Goal: Navigation & Orientation: Find specific page/section

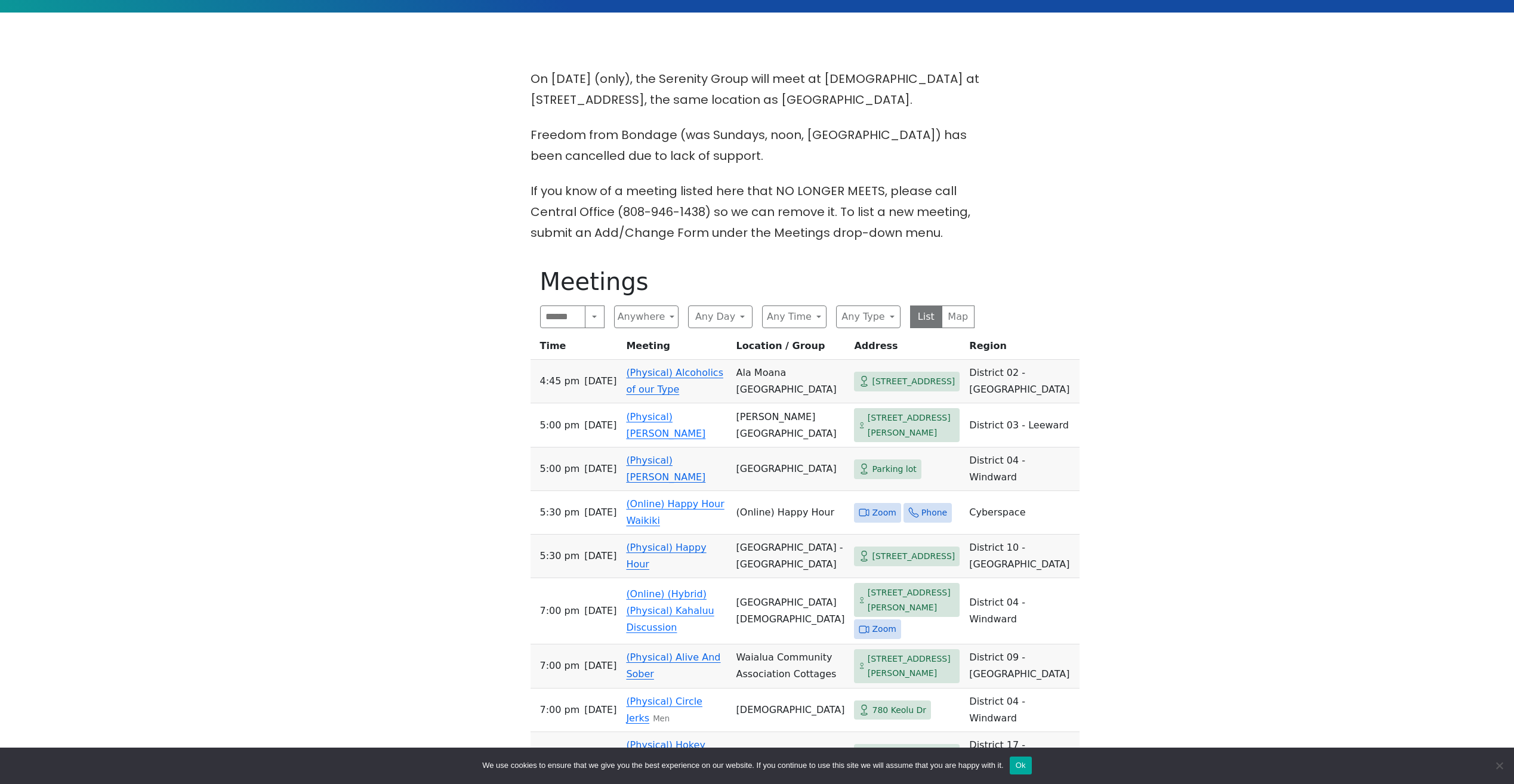
scroll to position [358, 0]
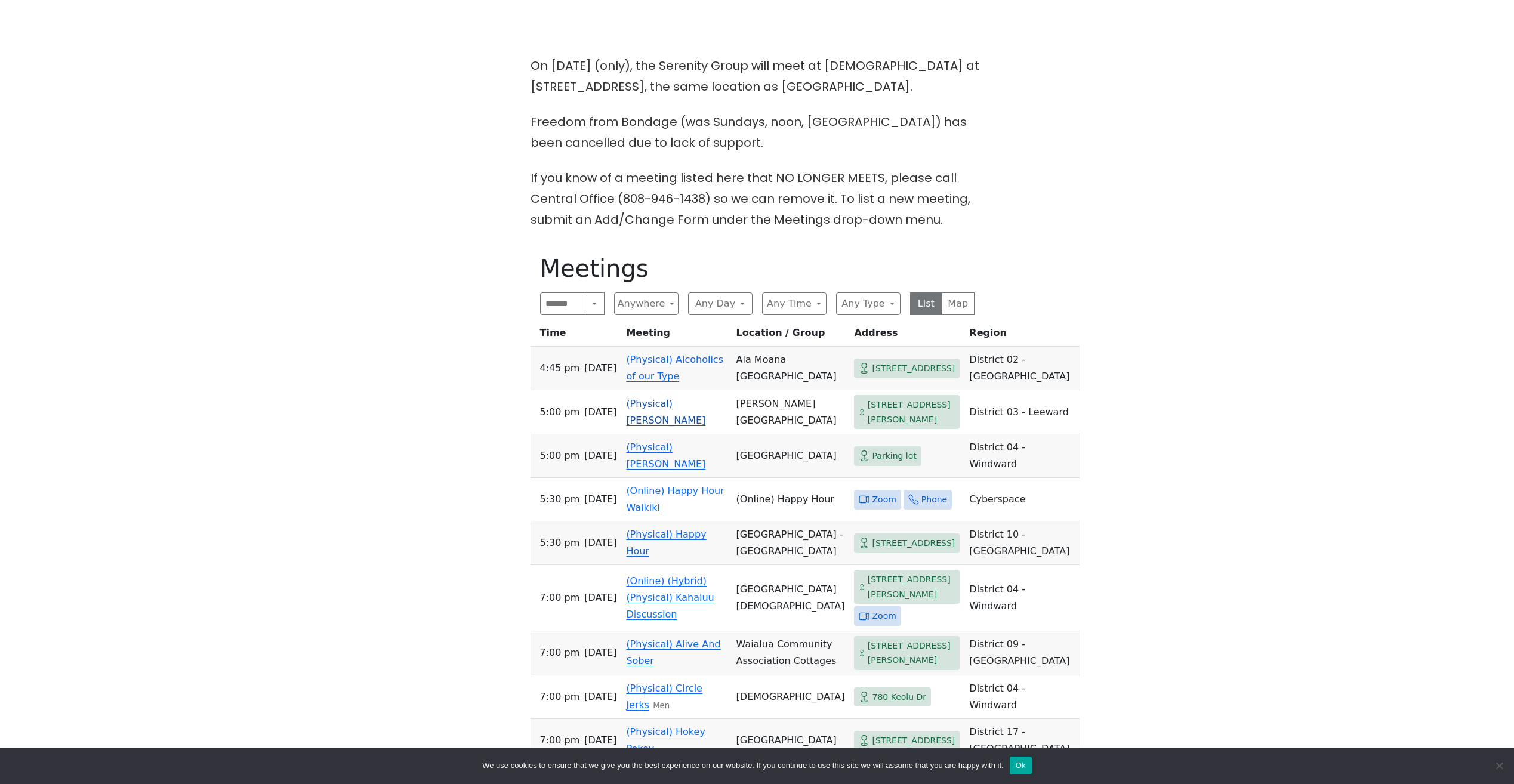
click at [687, 426] on link "(Physical) [PERSON_NAME]" at bounding box center [666, 412] width 80 height 28
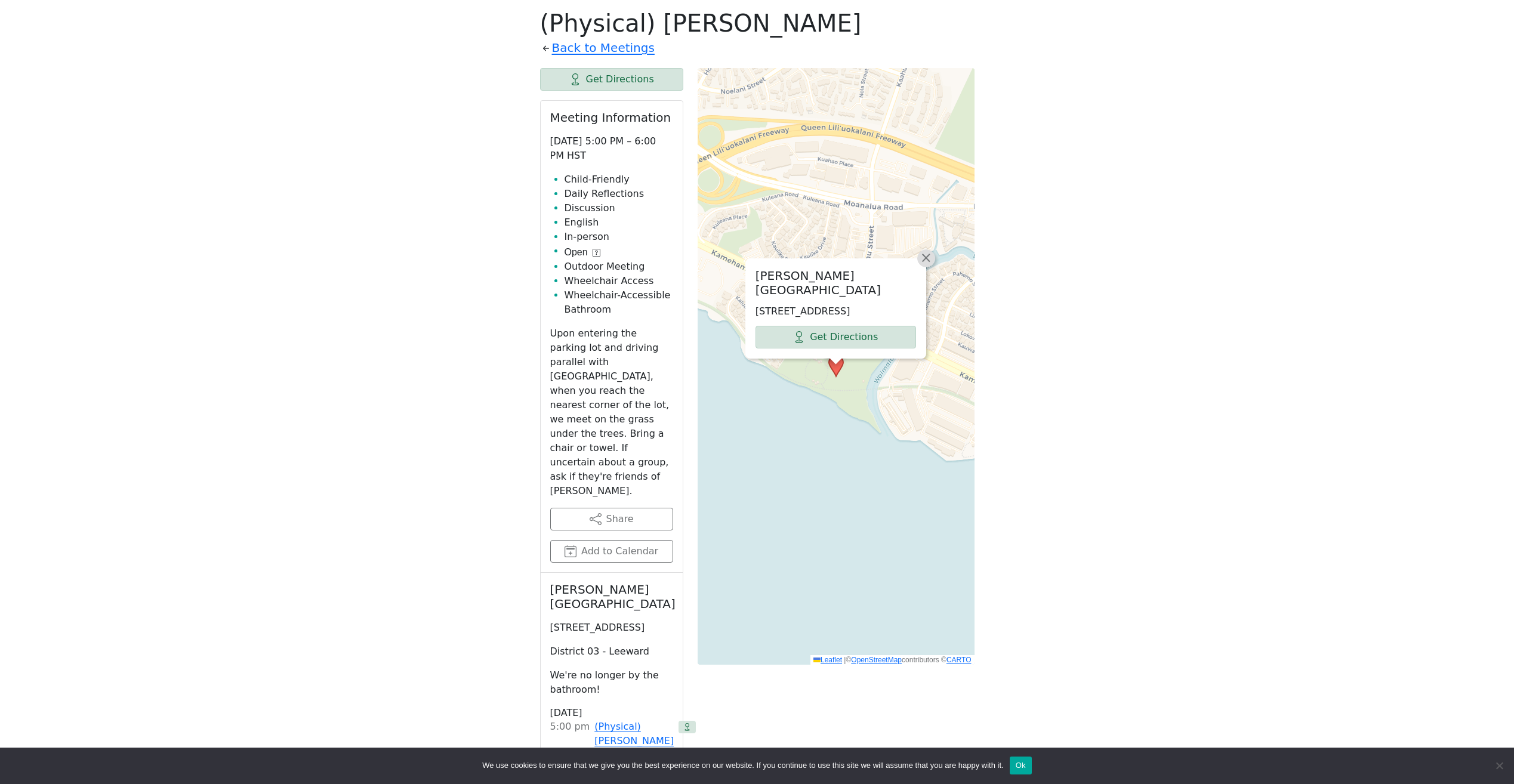
click at [926, 263] on span "×" at bounding box center [926, 258] width 12 height 14
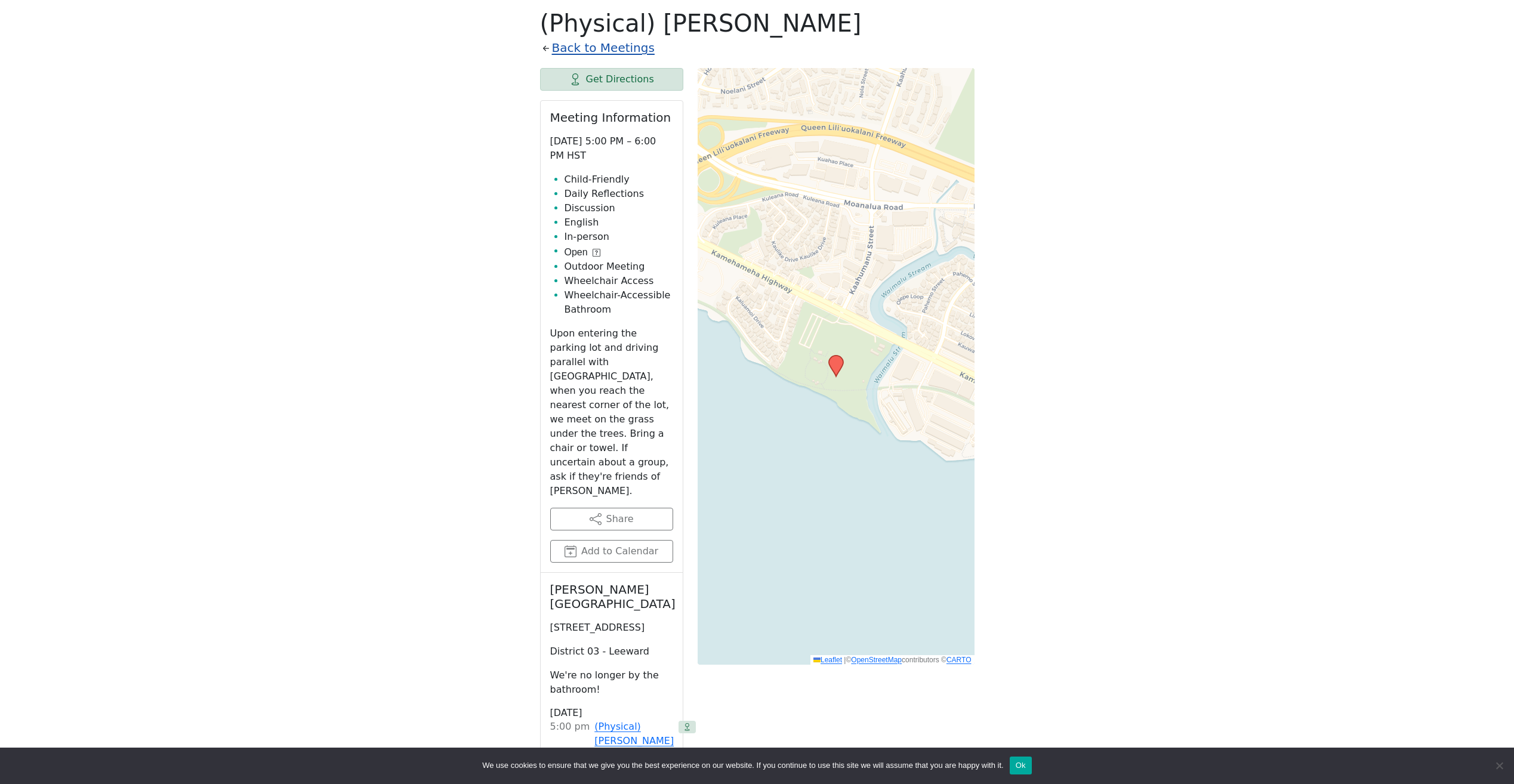
click at [587, 48] on link "Back to Meetings" at bounding box center [603, 48] width 102 height 21
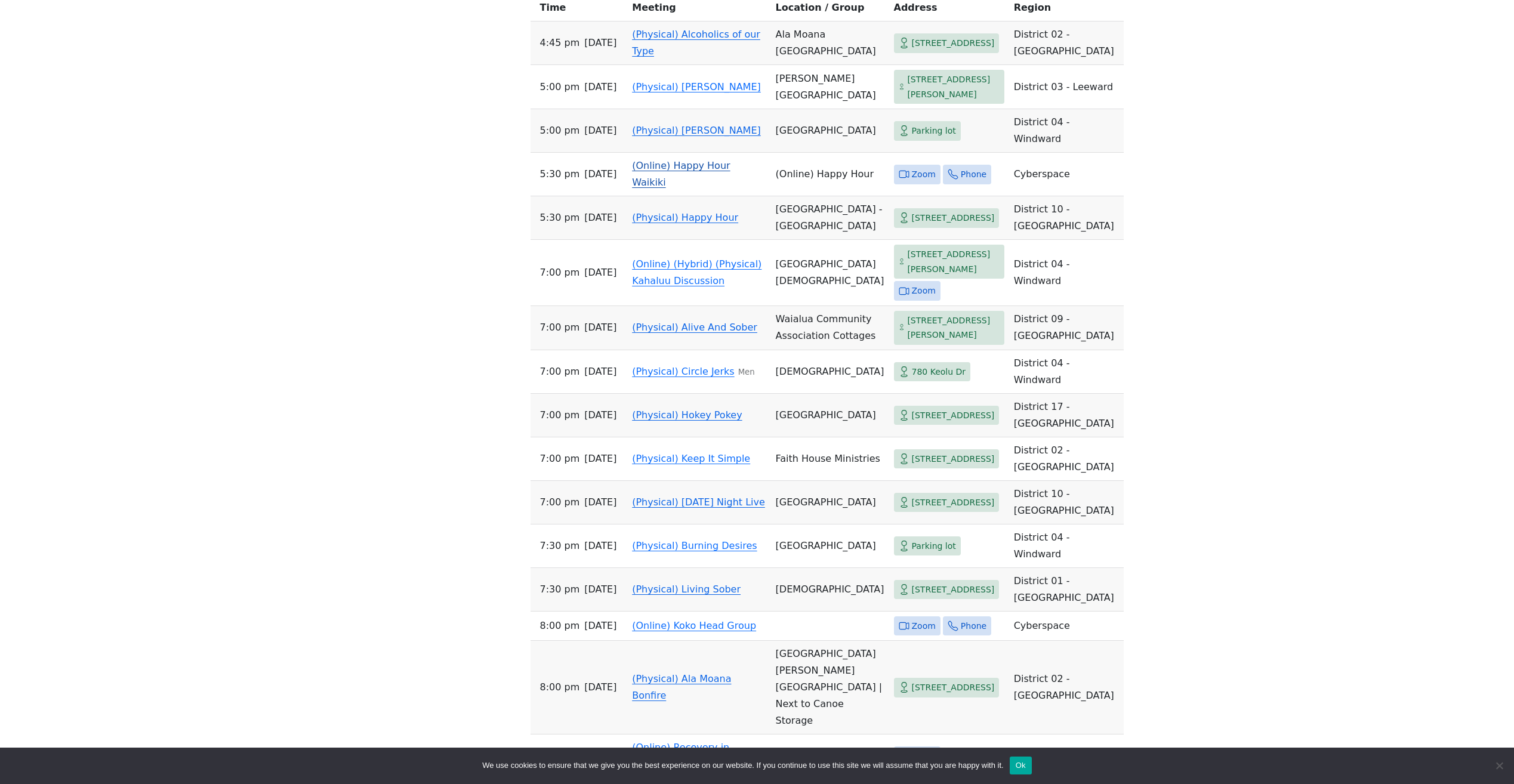
scroll to position [603, 0]
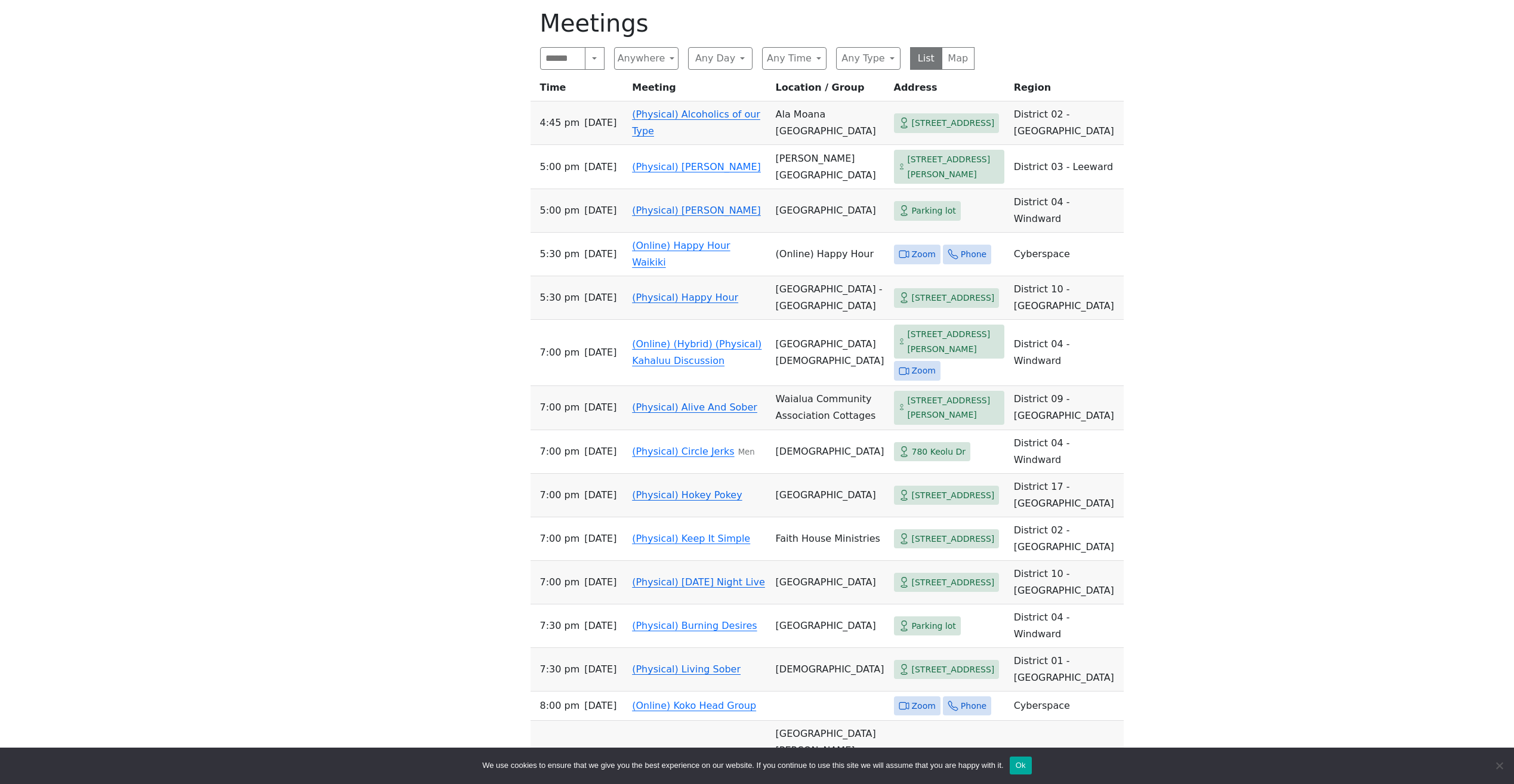
click at [469, 130] on div "On [DATE] (only), the Serenity Group will meet at [DEMOGRAPHIC_DATA] at [STREET…" at bounding box center [757, 664] width 1363 height 1708
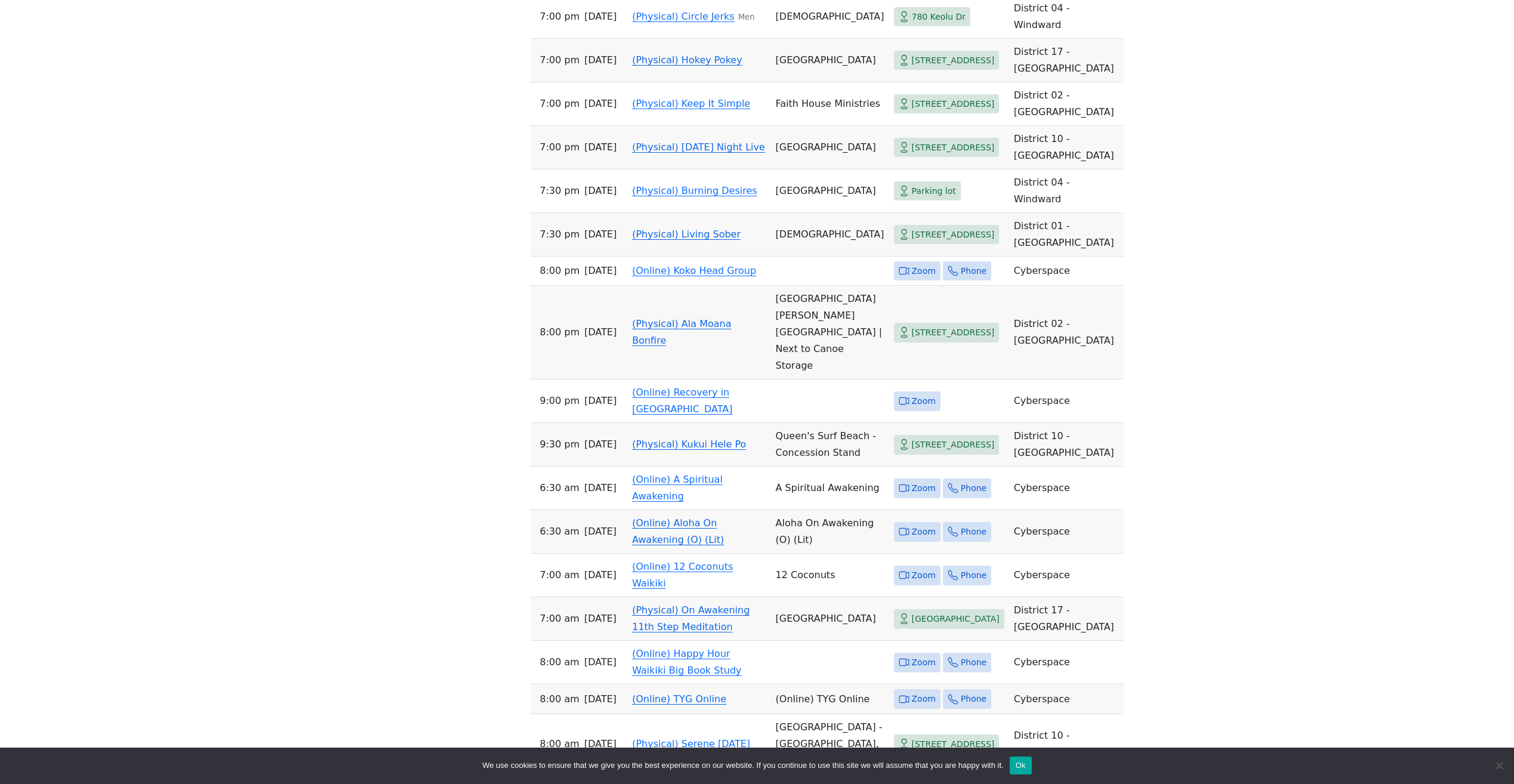
scroll to position [1080, 0]
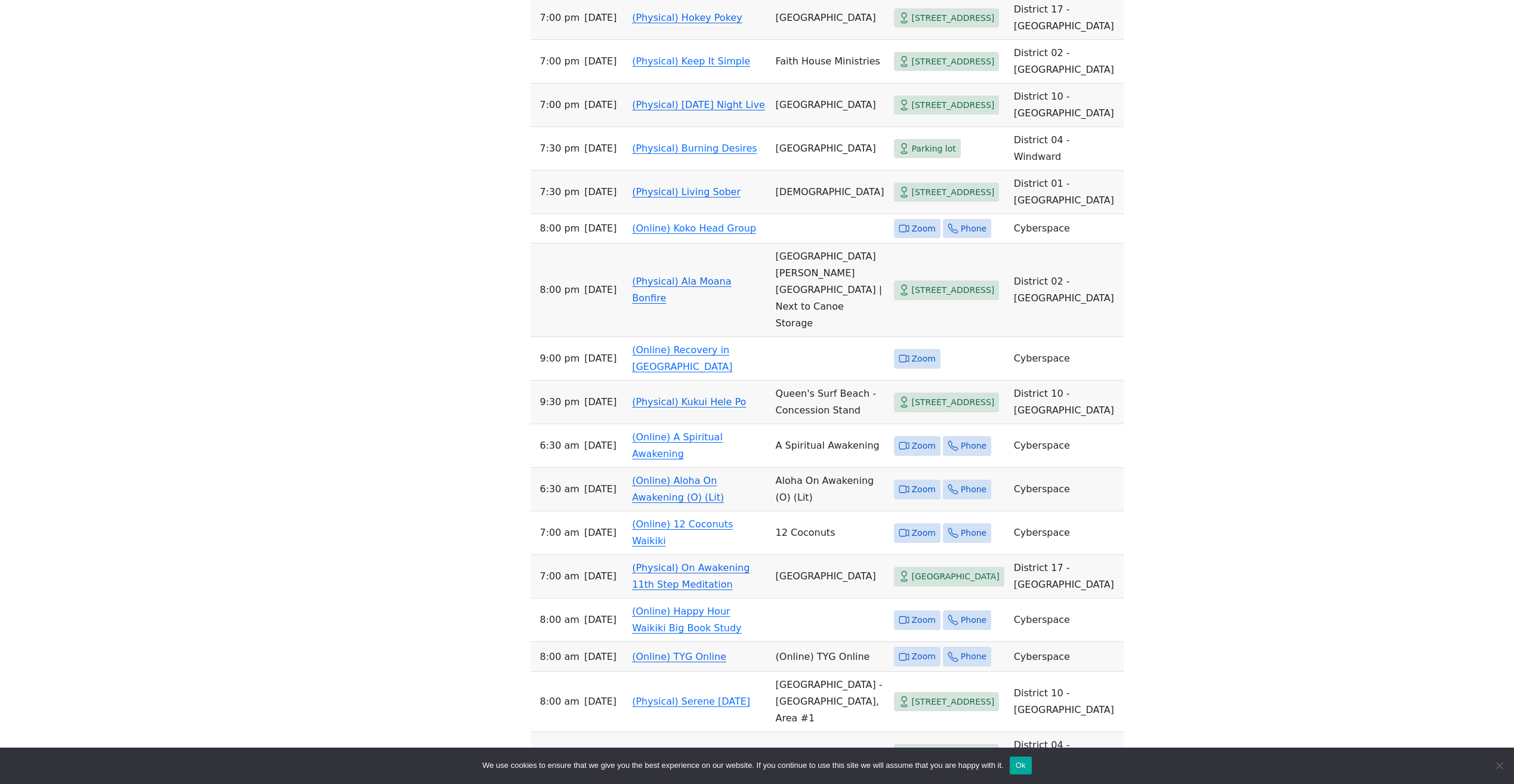
click at [655, 303] on link "(Physical) Ala Moana Bonfire" at bounding box center [681, 290] width 99 height 28
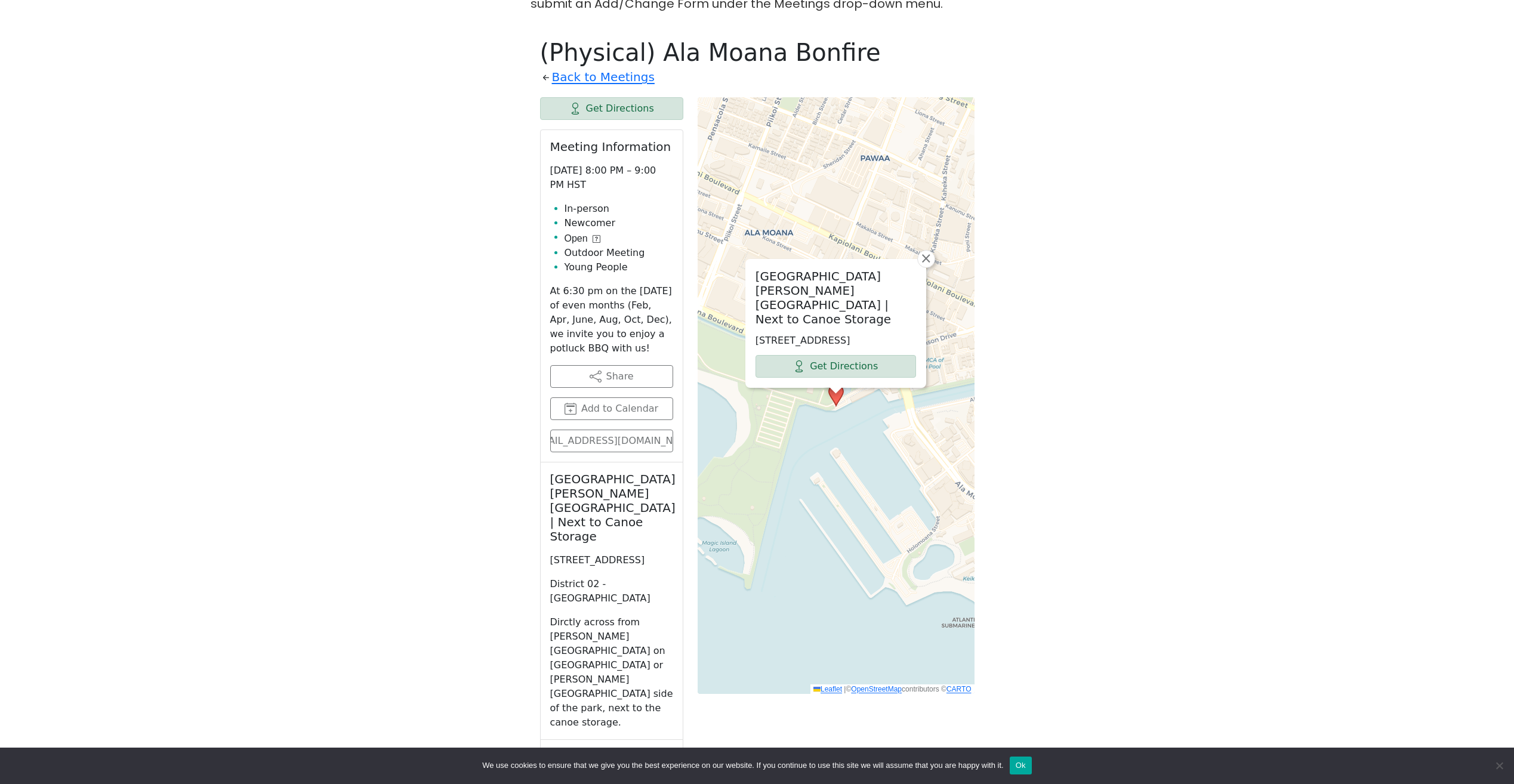
scroll to position [560, 0]
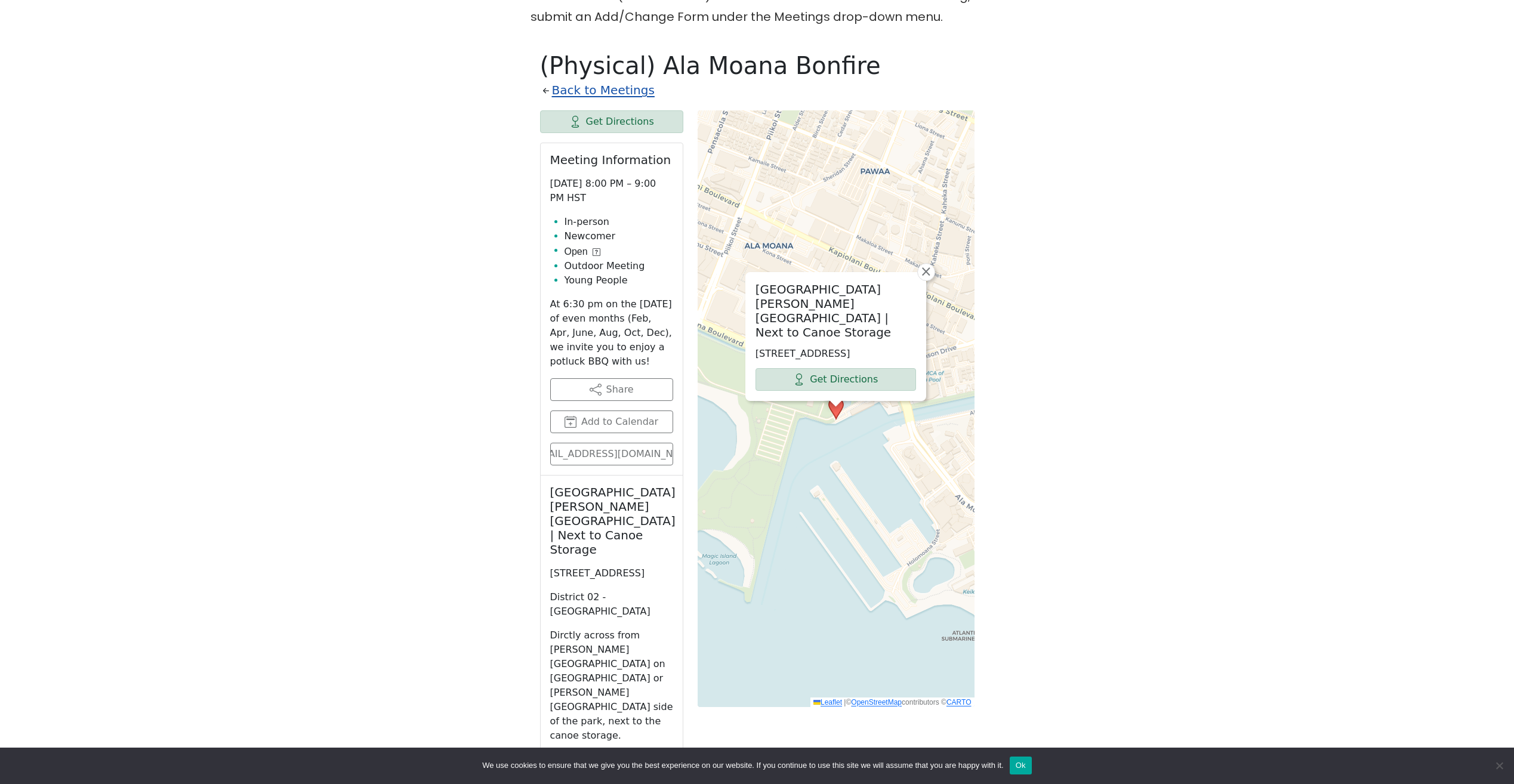
click at [565, 91] on link "Back to Meetings" at bounding box center [603, 90] width 102 height 21
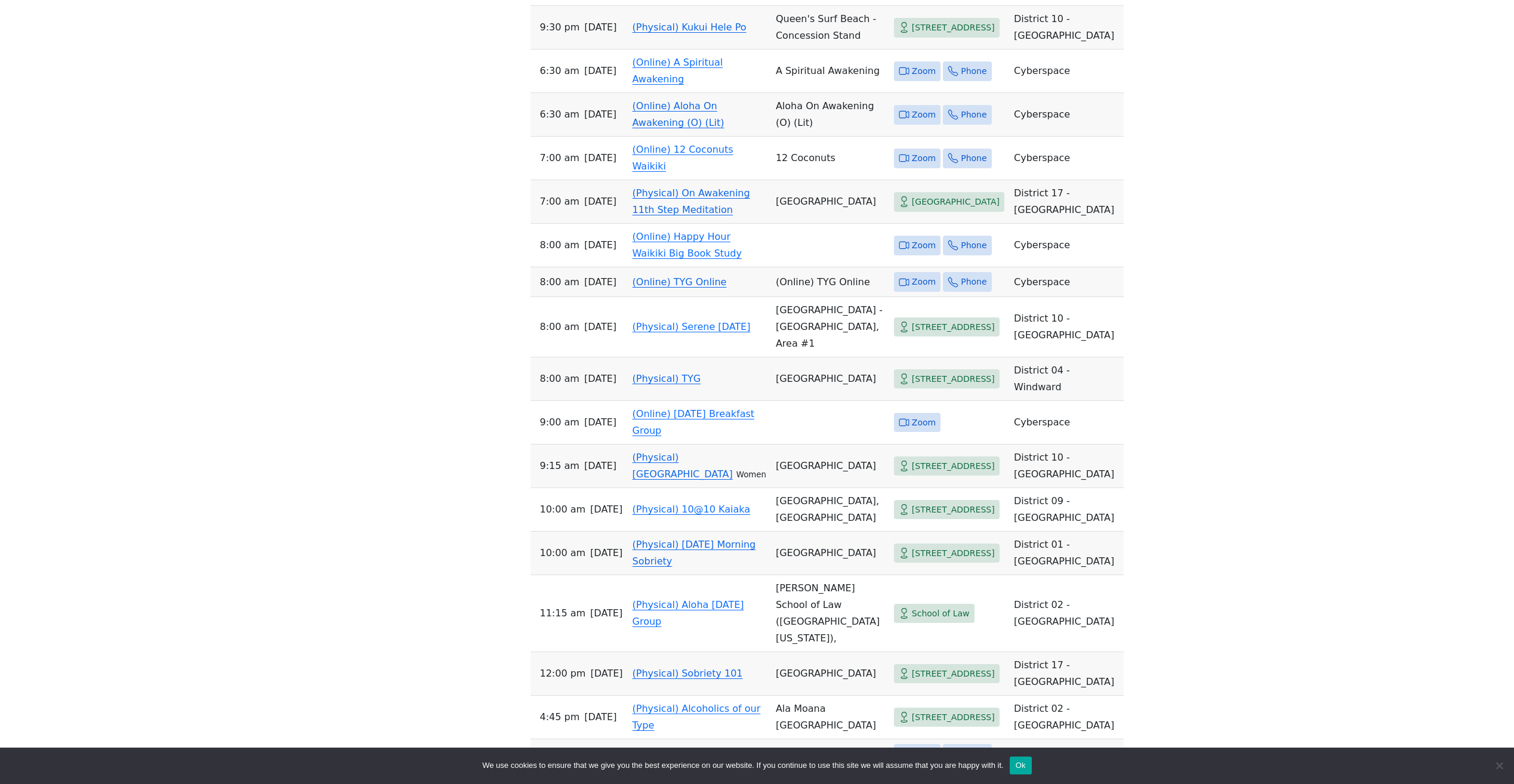
scroll to position [1455, 0]
